Goal: Task Accomplishment & Management: Complete application form

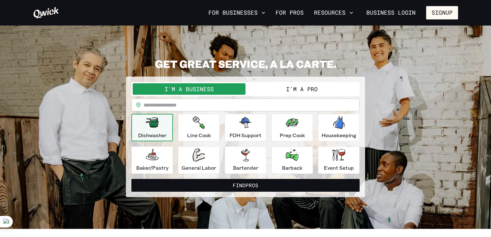
click at [300, 89] on button "I'm a Pro" at bounding box center [301, 89] width 113 height 12
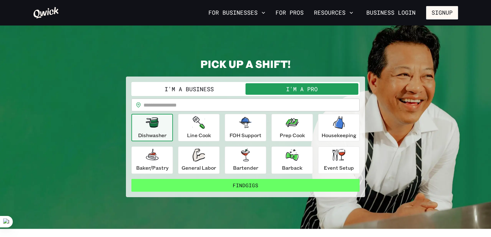
click at [248, 186] on button "Find Gigs" at bounding box center [245, 185] width 228 height 13
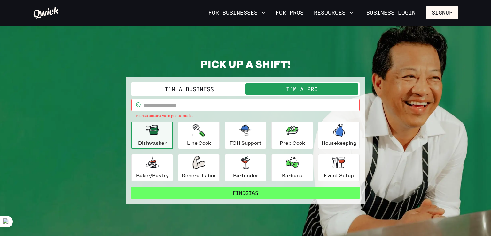
click at [243, 194] on button "Find Gigs" at bounding box center [245, 193] width 228 height 13
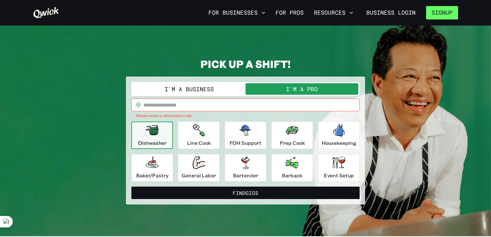
click at [442, 10] on button "Signup" at bounding box center [442, 12] width 32 height 13
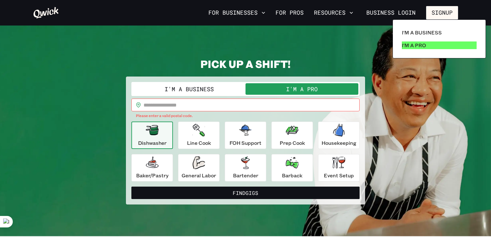
click at [418, 42] on p "I'm a Pro" at bounding box center [414, 46] width 24 height 8
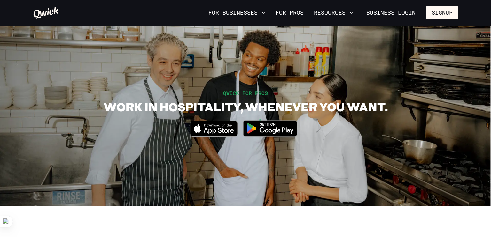
click at [279, 126] on img at bounding box center [270, 129] width 62 height 24
